Goal: Transaction & Acquisition: Purchase product/service

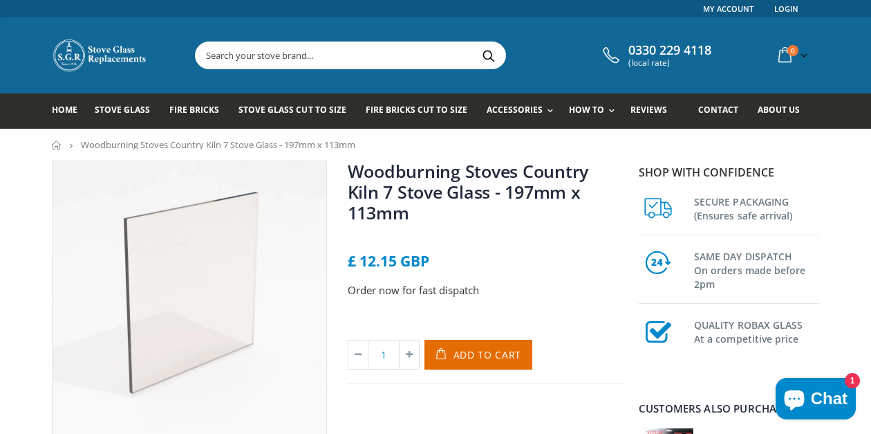
click at [244, 55] on input "text" at bounding box center [428, 55] width 465 height 26
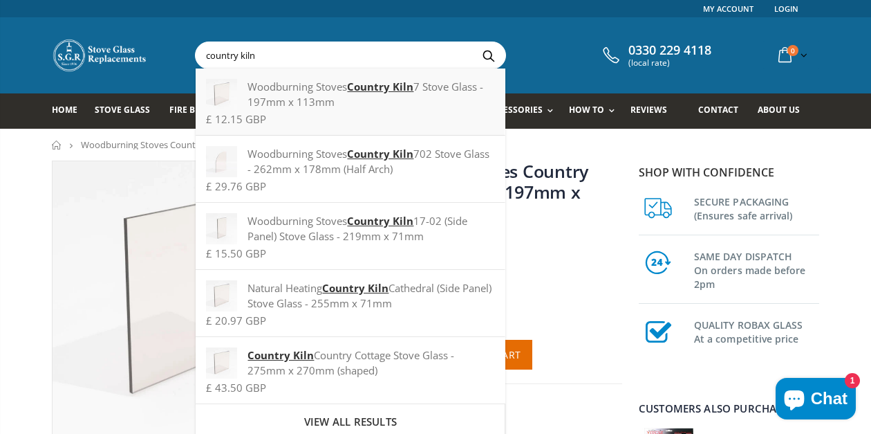
type input "country kiln"
click at [373, 85] on strong "Country Kiln" at bounding box center [380, 87] width 66 height 14
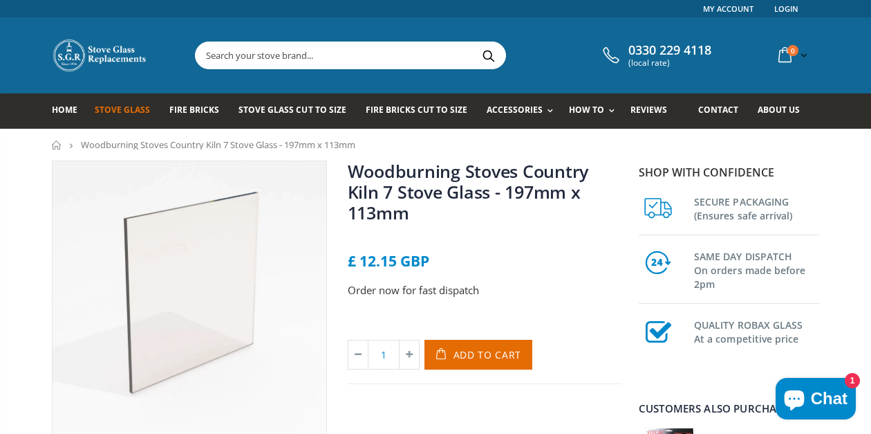
click at [116, 109] on span "Stove Glass" at bounding box center [122, 110] width 55 height 12
